Goal: Browse casually: Explore the website without a specific task or goal

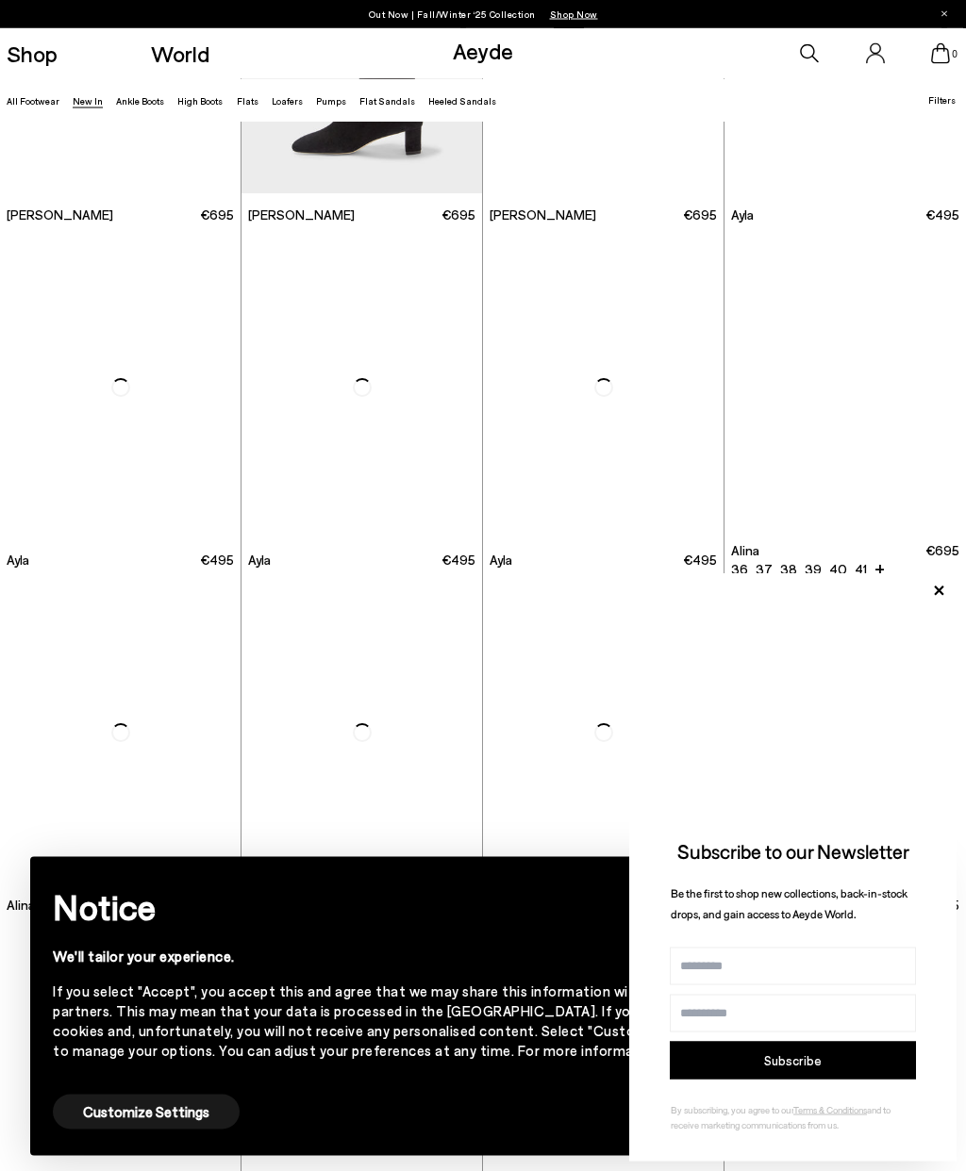
scroll to position [3682, 0]
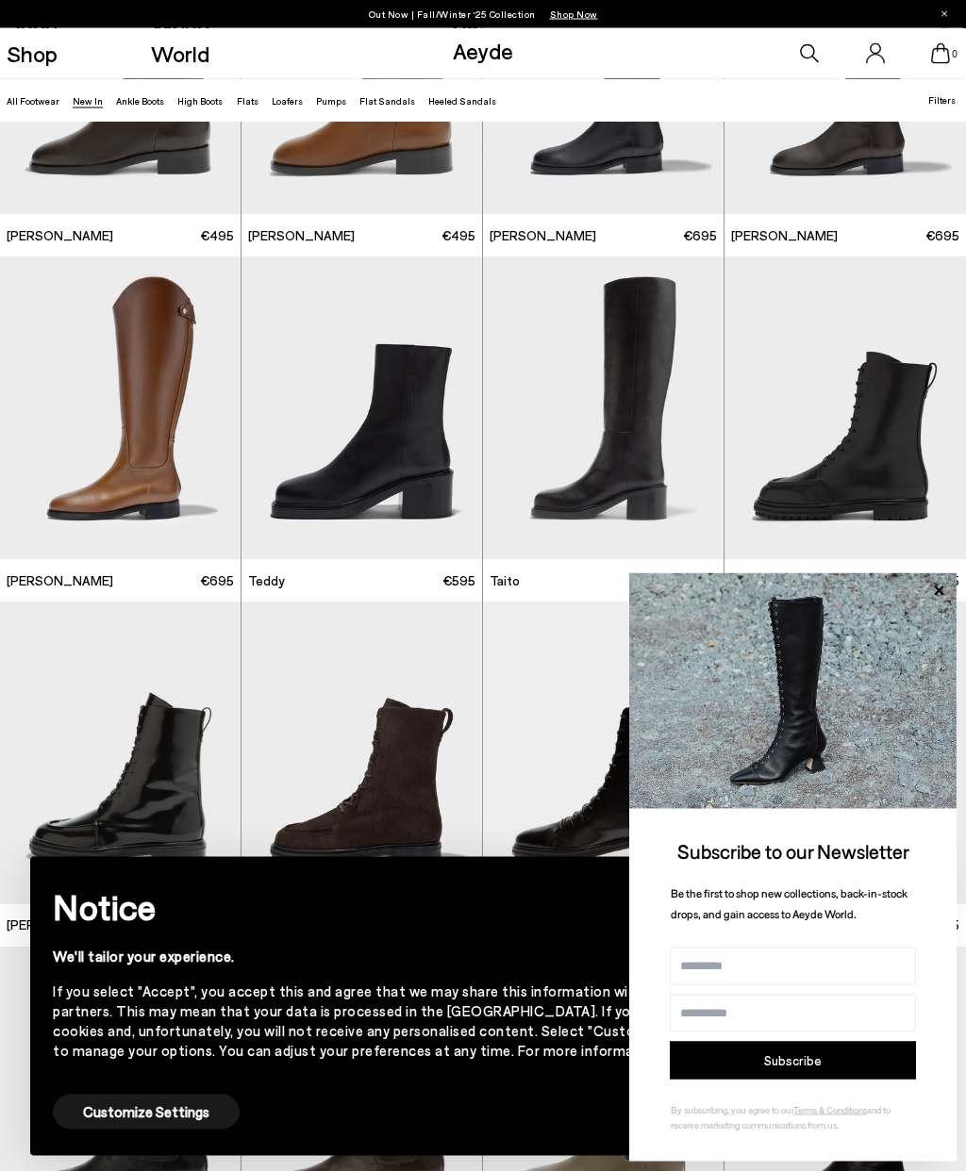
scroll to position [6077, 0]
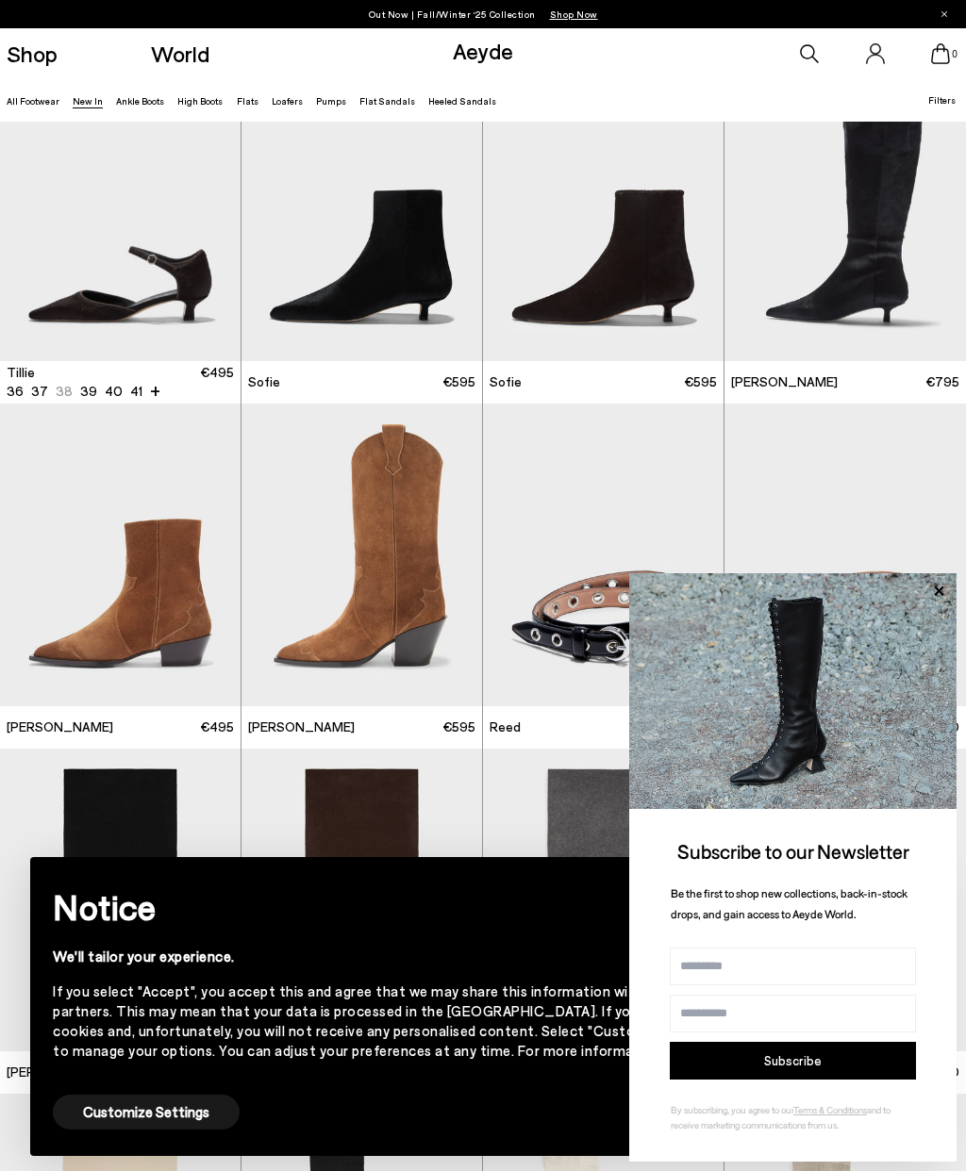
scroll to position [7956, 0]
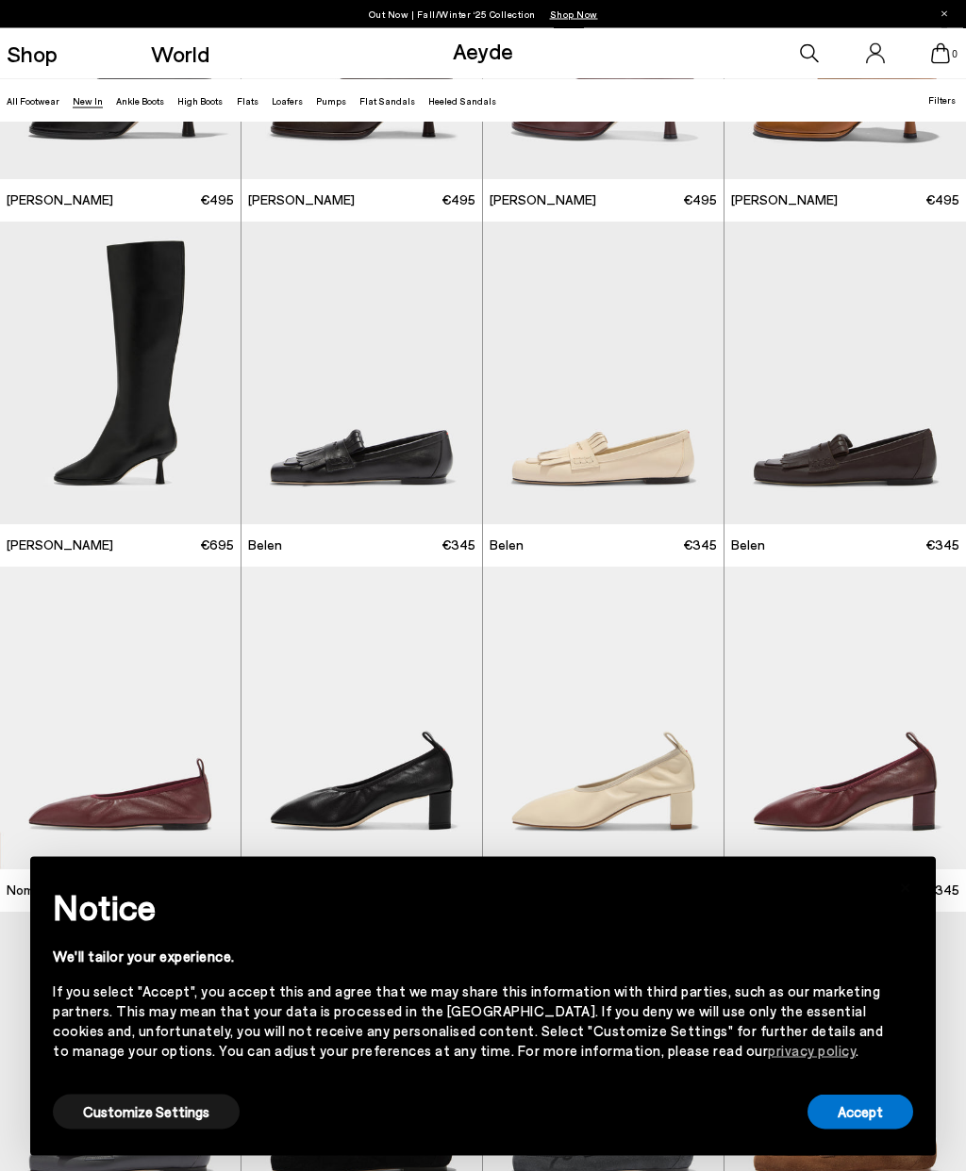
scroll to position [11979, 0]
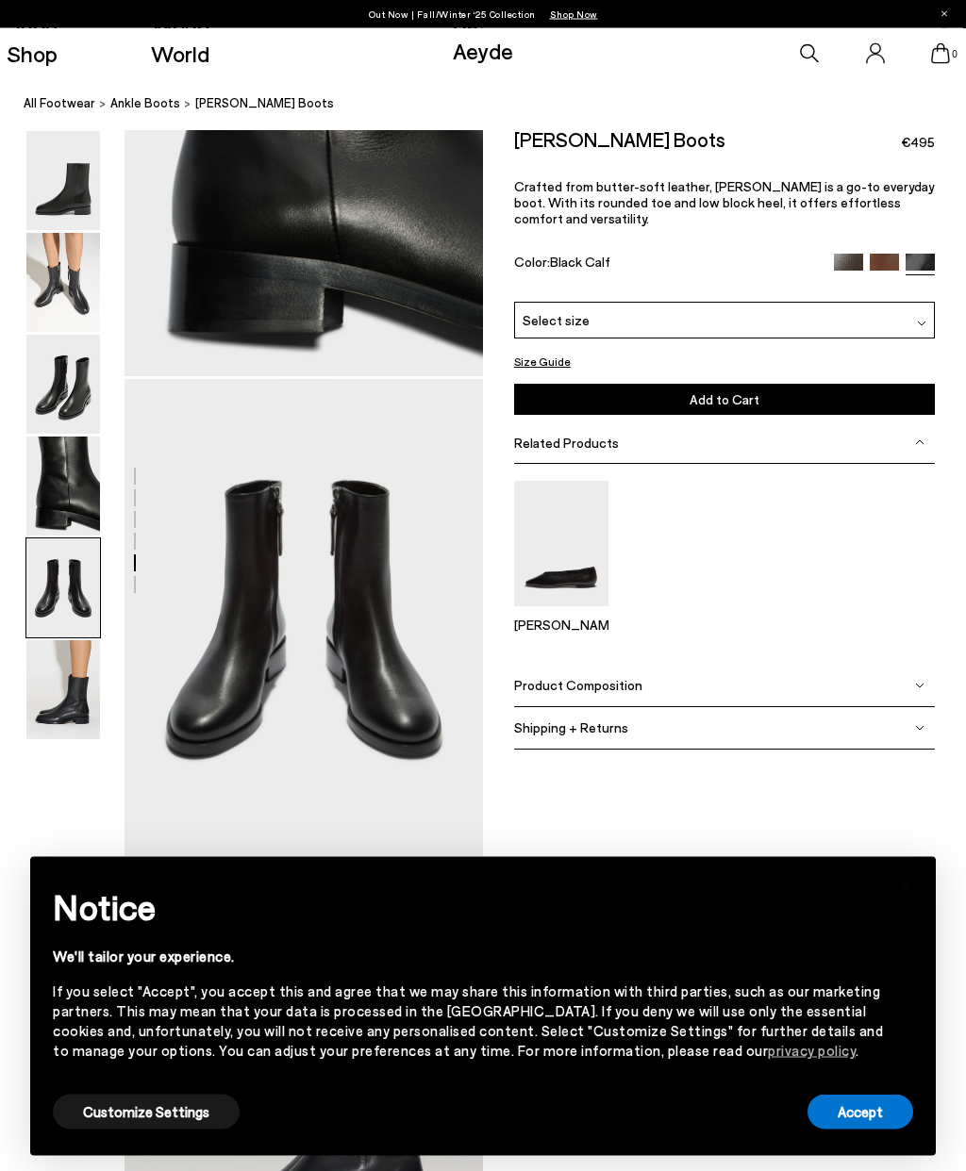
scroll to position [1610, 0]
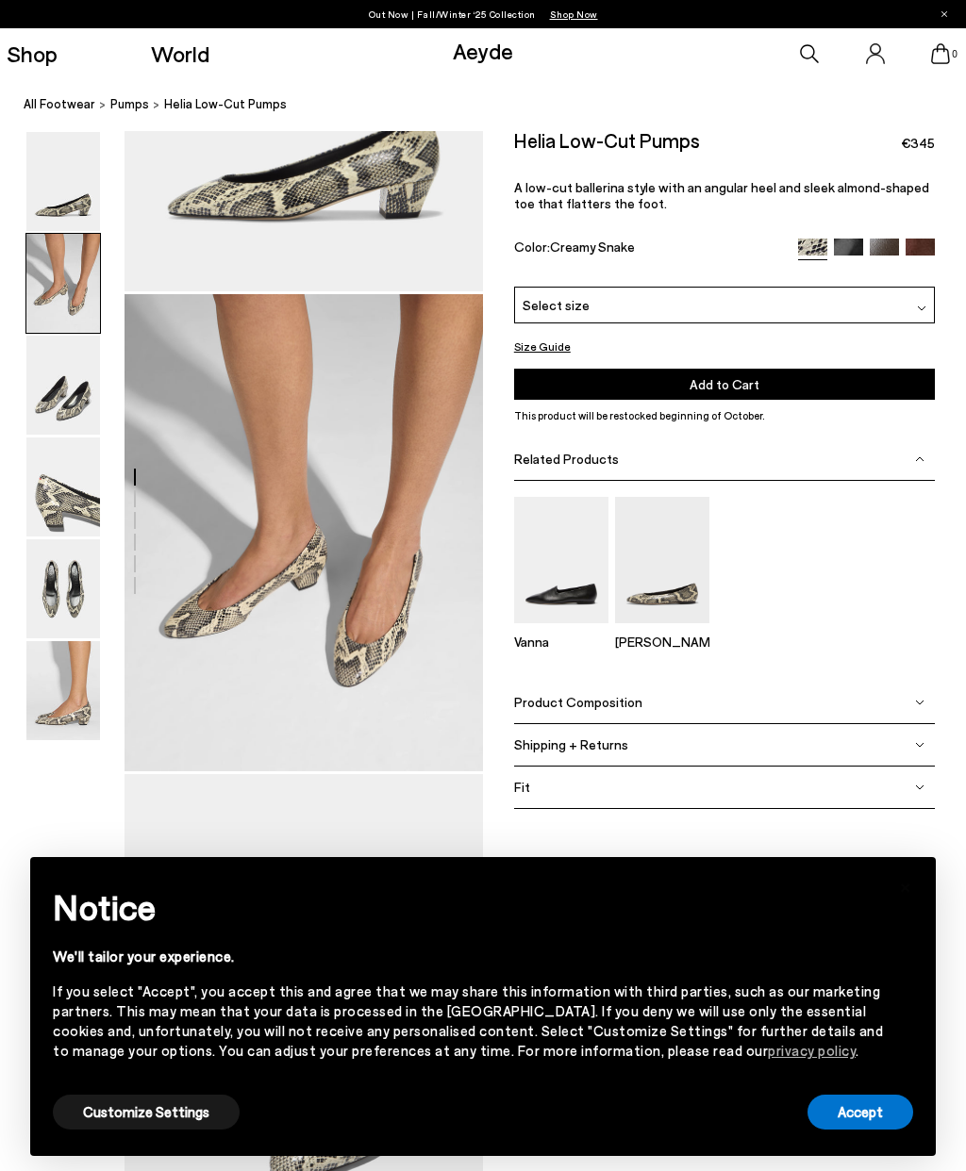
scroll to position [254, 0]
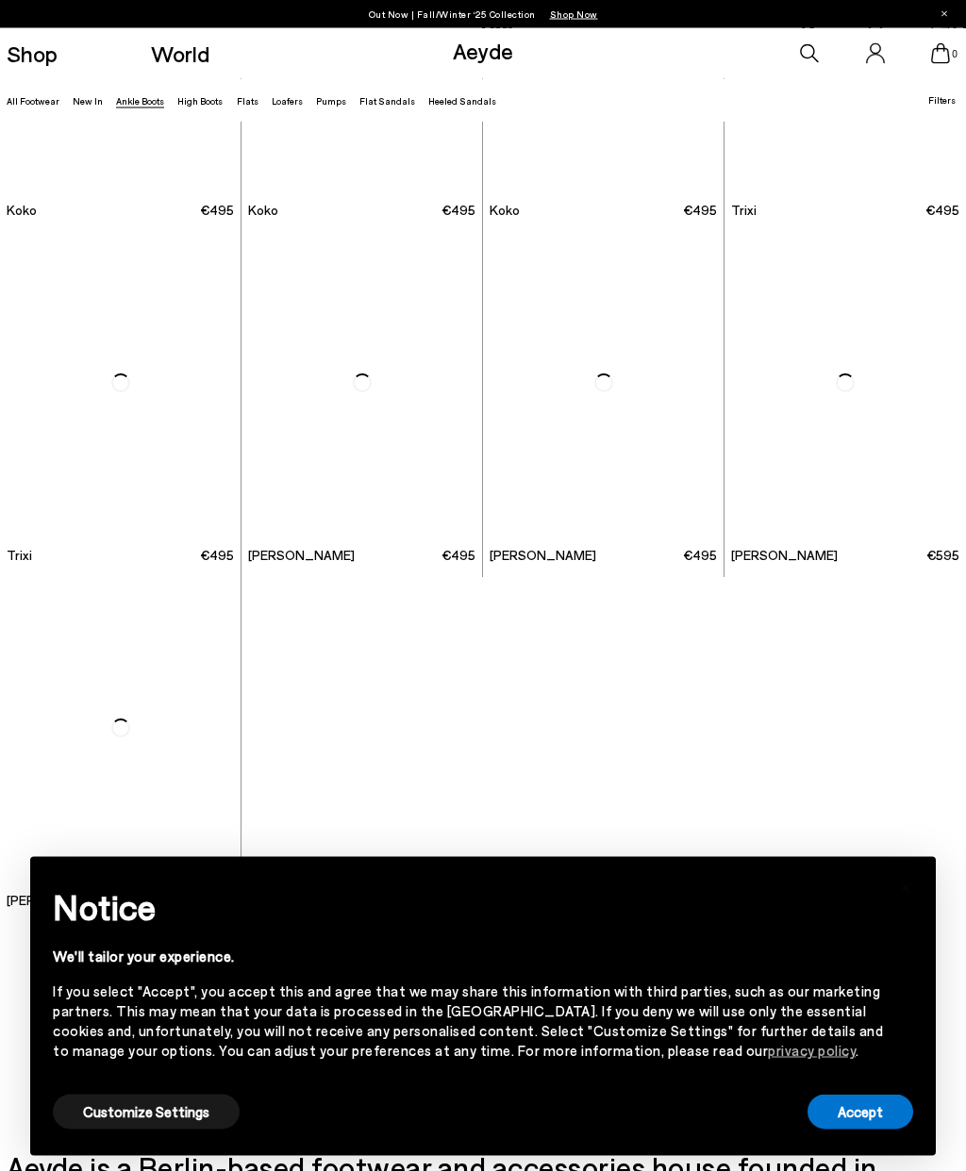
scroll to position [6792, 0]
